Goal: Find specific page/section: Find specific page/section

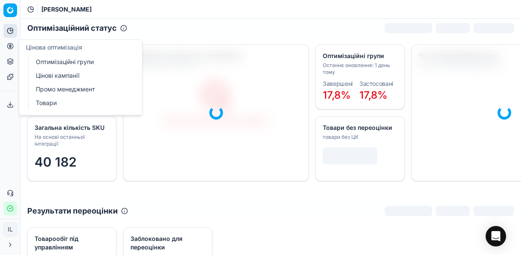
click at [10, 211] on icon "button" at bounding box center [10, 208] width 7 height 7
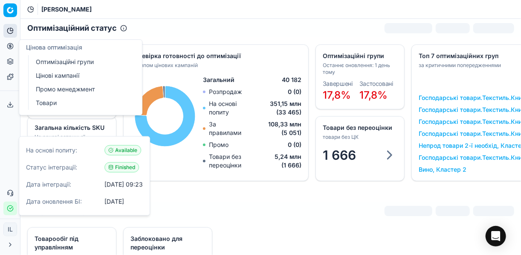
click at [10, 207] on icon "button" at bounding box center [10, 208] width 7 height 7
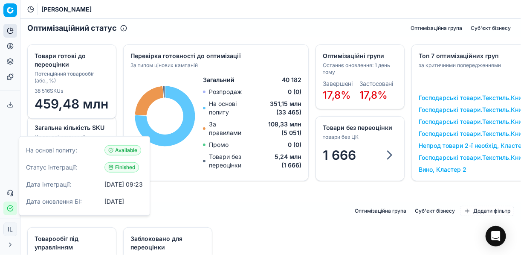
click at [207, 201] on div "Загальна кількість SKU На основі останньої інтеграції 40 182 Оптимізаційні груп…" at bounding box center [270, 120] width 501 height 164
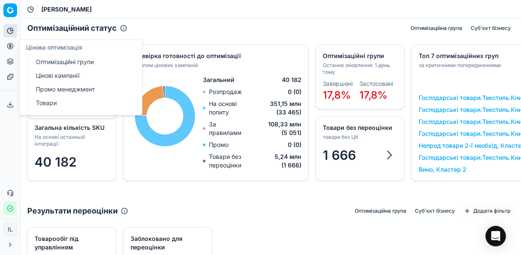
click at [10, 47] on icon at bounding box center [10, 45] width 0 height 3
click at [62, 60] on link "Оптимізаційні групи" at bounding box center [81, 62] width 99 height 12
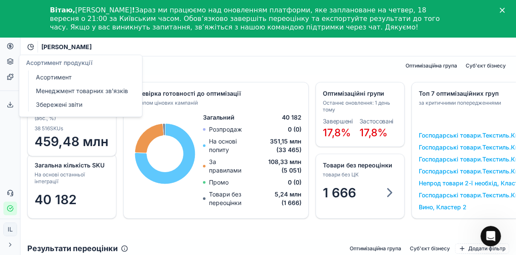
click at [61, 77] on link "Асортимент" at bounding box center [81, 77] width 99 height 12
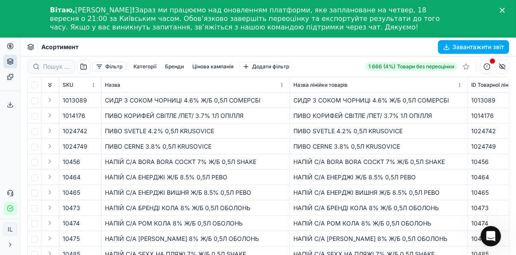
click at [505, 9] on icon "Закрити" at bounding box center [502, 10] width 5 height 5
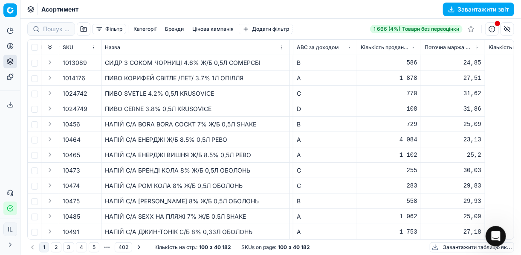
scroll to position [0, 2379]
